Goal: Transaction & Acquisition: Book appointment/travel/reservation

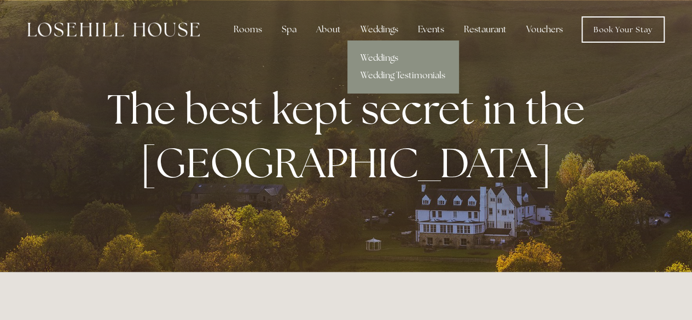
click at [375, 59] on link "Weddings" at bounding box center [402, 57] width 111 height 17
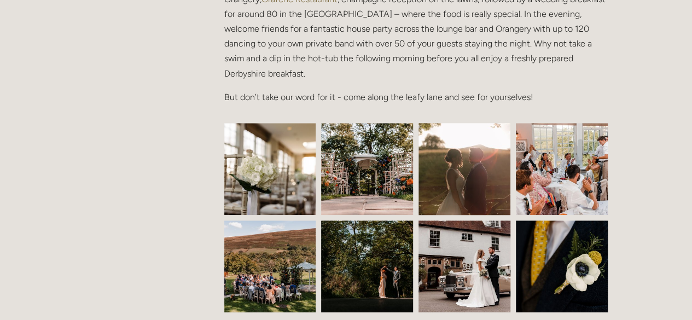
scroll to position [492, 0]
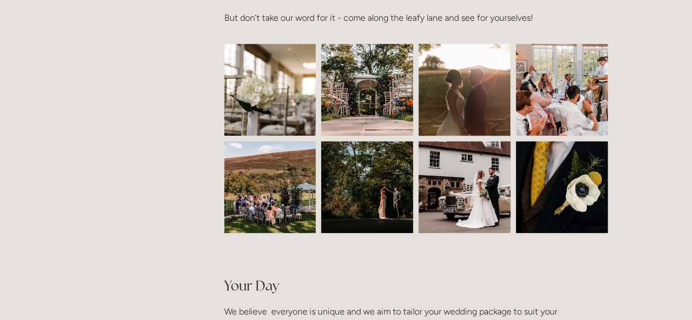
click at [348, 88] on img at bounding box center [367, 90] width 138 height 92
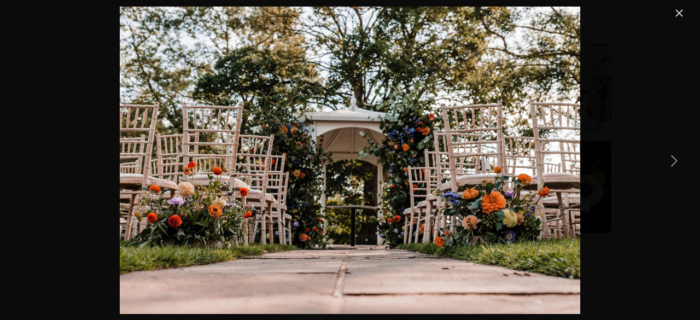
click at [670, 158] on link "Next Item" at bounding box center [674, 160] width 24 height 24
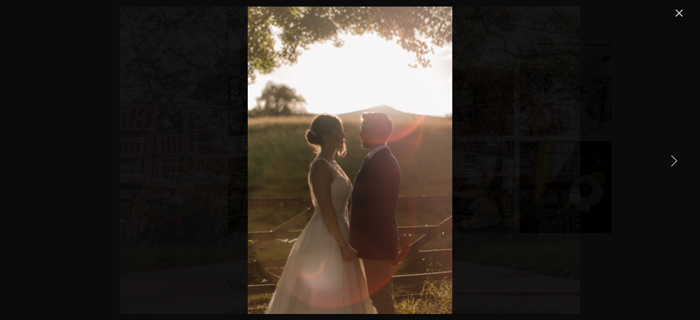
click at [670, 157] on link "Next Item" at bounding box center [674, 160] width 24 height 24
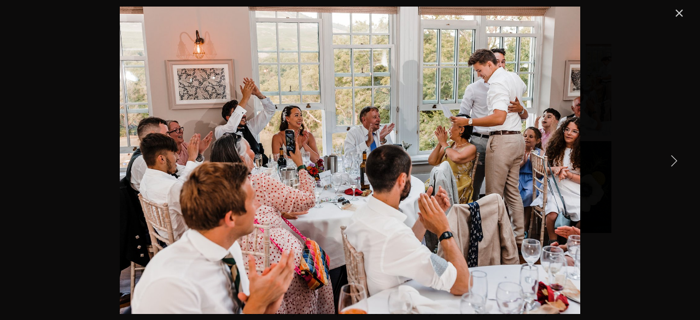
click at [670, 157] on link "Next Item" at bounding box center [674, 160] width 24 height 24
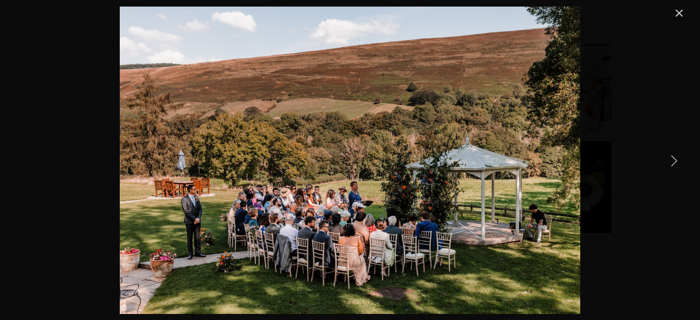
click at [670, 157] on link "Next Item" at bounding box center [674, 160] width 24 height 24
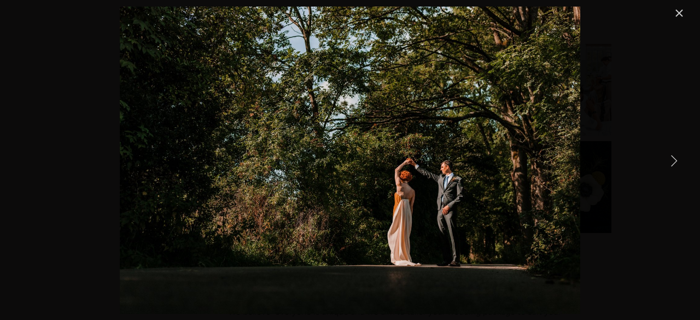
click at [670, 157] on link "Next Item" at bounding box center [674, 160] width 24 height 24
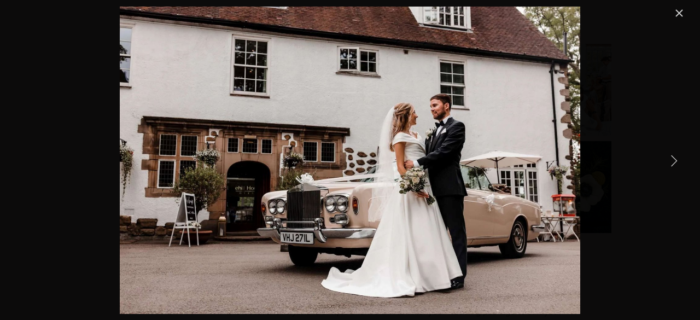
click at [670, 157] on link "Next Item" at bounding box center [674, 160] width 24 height 24
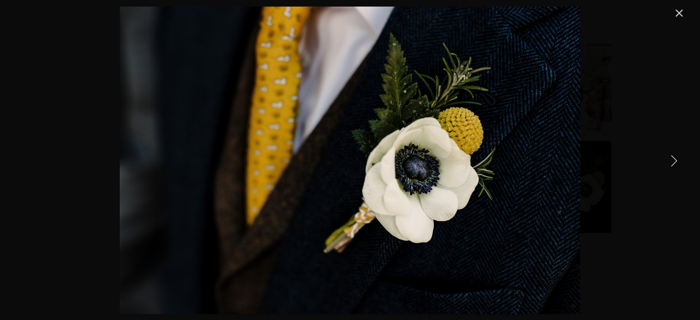
click at [670, 157] on link "Next Item" at bounding box center [674, 160] width 24 height 24
click at [679, 13] on link "Close" at bounding box center [679, 13] width 13 height 13
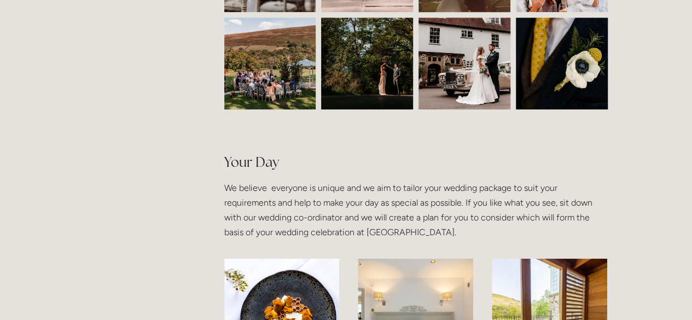
scroll to position [820, 0]
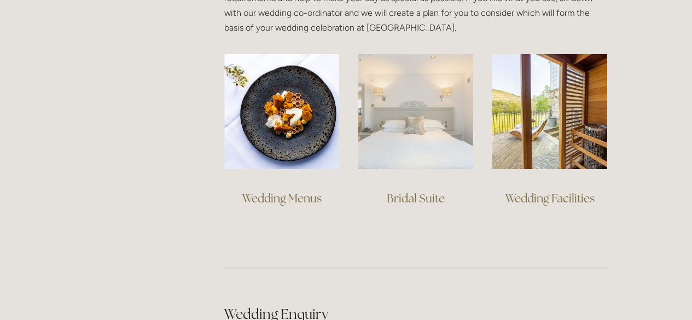
click at [431, 66] on img at bounding box center [415, 111] width 115 height 115
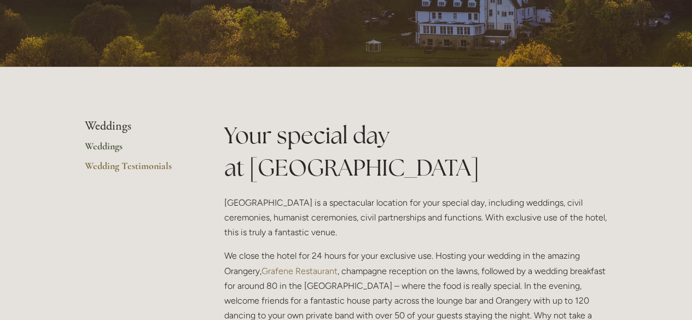
scroll to position [0, 0]
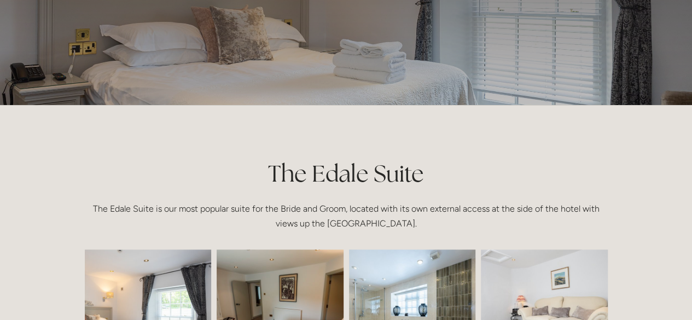
scroll to position [219, 0]
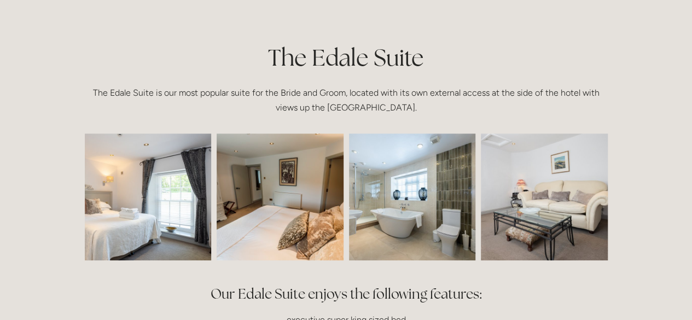
click at [171, 215] on img at bounding box center [122, 196] width 190 height 127
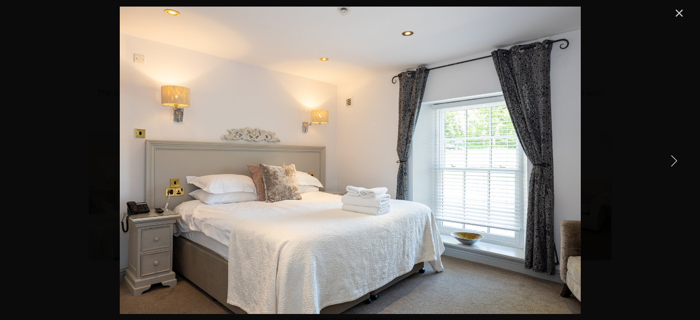
click at [669, 155] on link "Next Item" at bounding box center [674, 160] width 24 height 24
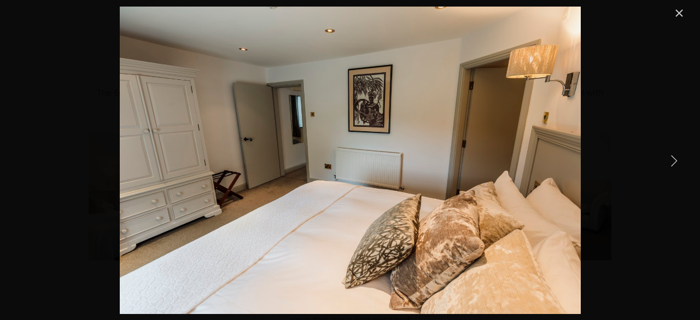
click at [669, 155] on link "Next Item" at bounding box center [674, 160] width 24 height 24
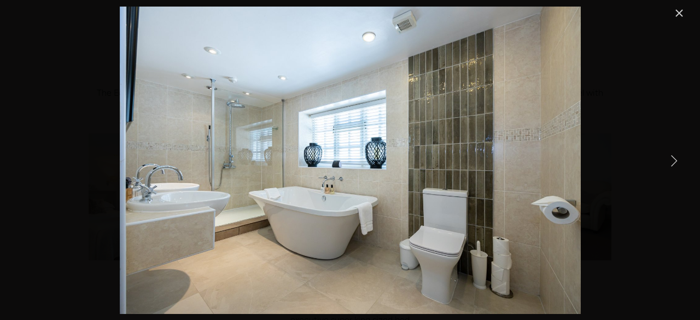
click at [669, 155] on link "Next Item" at bounding box center [674, 160] width 24 height 24
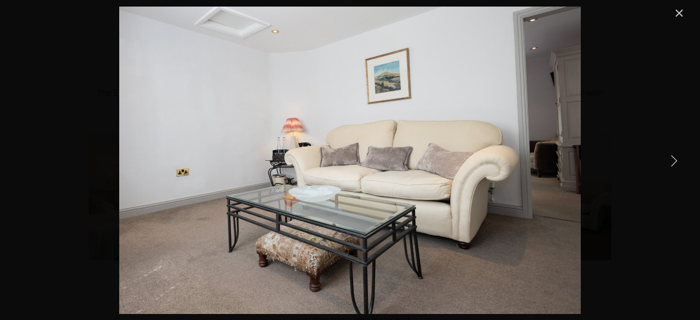
click at [669, 155] on link "Next Item" at bounding box center [674, 160] width 24 height 24
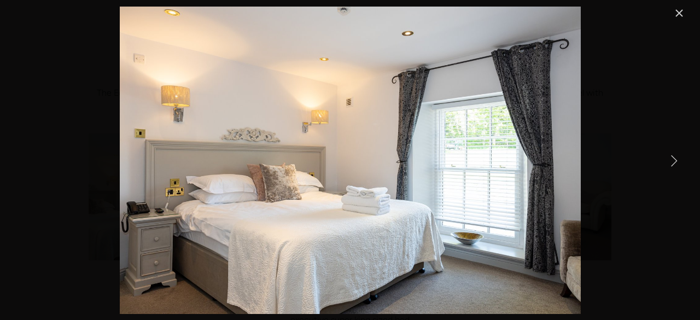
click at [669, 155] on link "Next Item" at bounding box center [674, 160] width 24 height 24
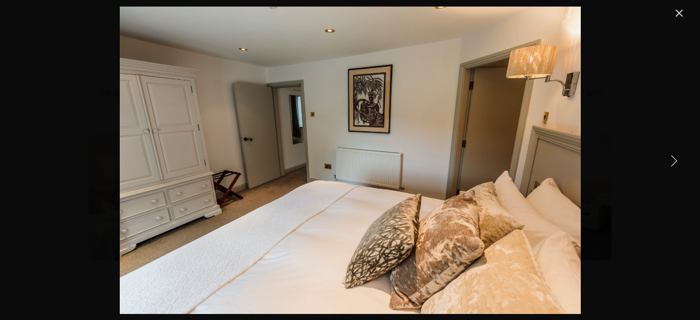
click at [673, 14] on link "Close" at bounding box center [679, 13] width 13 height 13
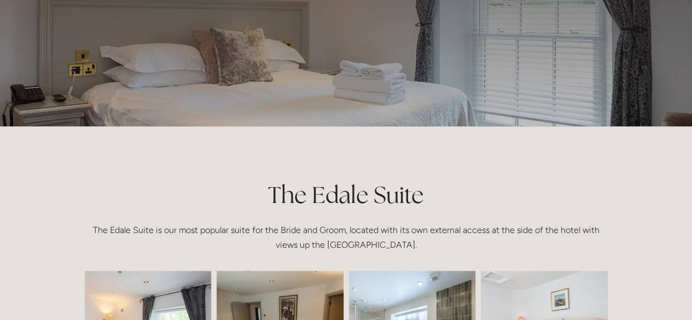
scroll to position [0, 0]
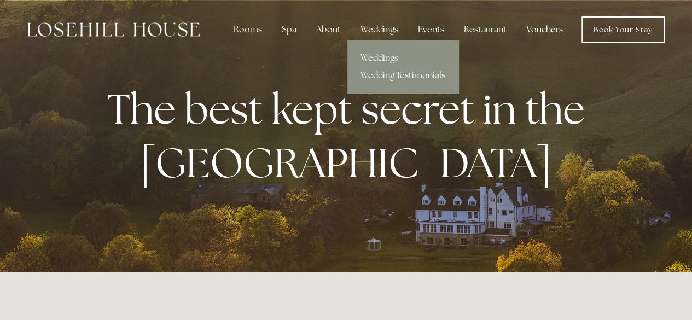
click at [383, 28] on div "Weddings" at bounding box center [379, 30] width 55 height 22
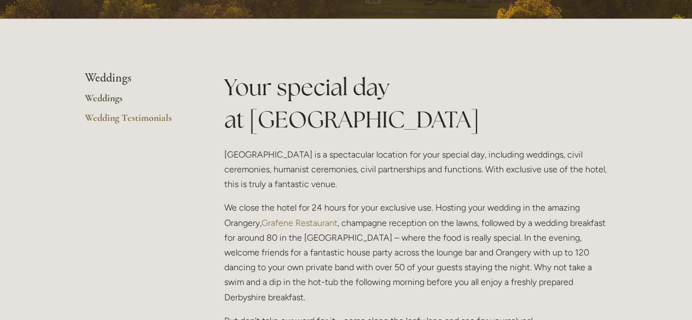
scroll to position [273, 0]
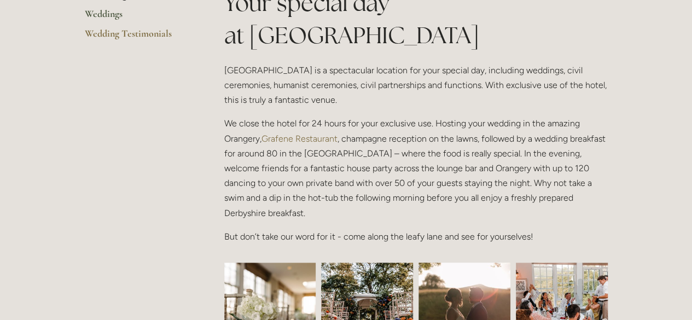
click at [311, 135] on link "Grafene Restaurant" at bounding box center [299, 138] width 76 height 10
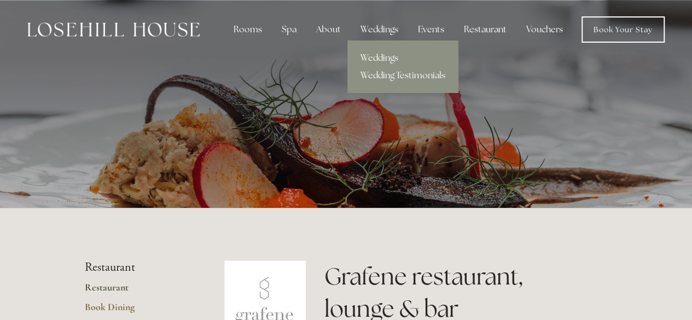
click at [386, 53] on link "Weddings" at bounding box center [402, 57] width 111 height 17
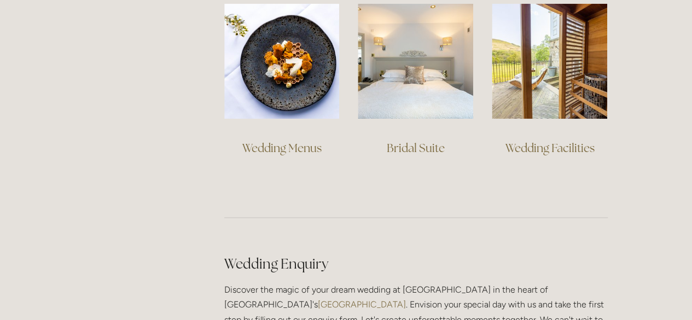
scroll to position [875, 0]
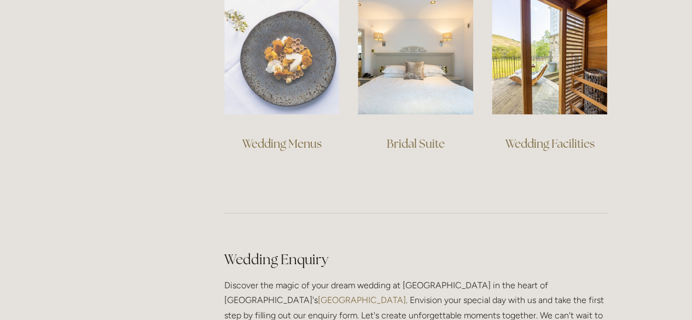
click at [267, 49] on img at bounding box center [281, 56] width 115 height 115
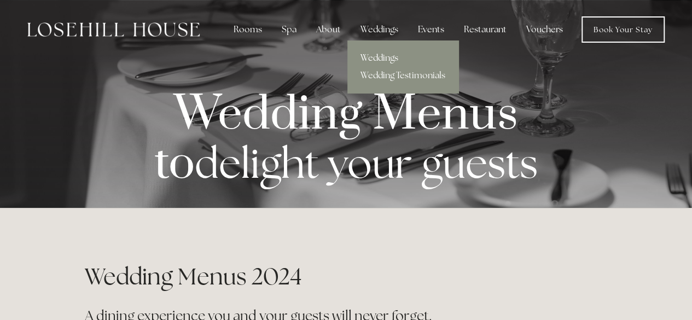
click at [383, 54] on link "Weddings" at bounding box center [402, 57] width 111 height 17
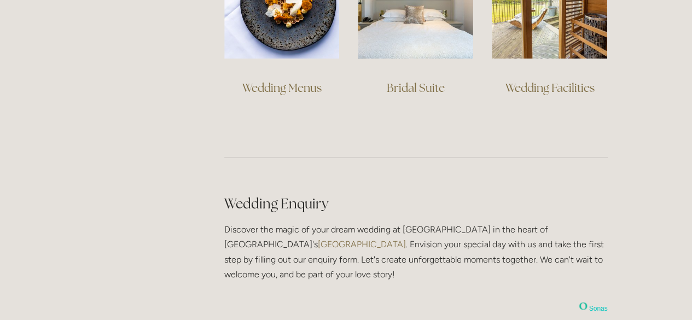
scroll to position [765, 0]
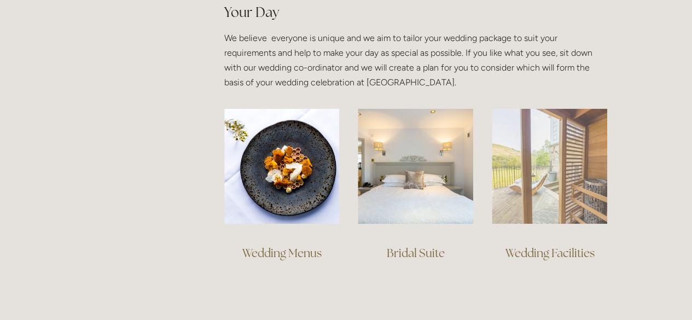
click at [550, 167] on img at bounding box center [549, 165] width 115 height 115
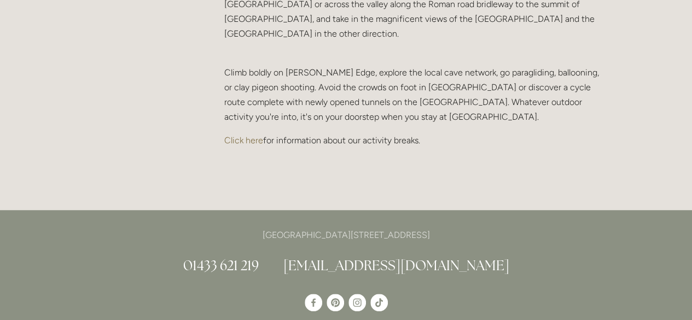
scroll to position [2515, 0]
